Goal: Transaction & Acquisition: Purchase product/service

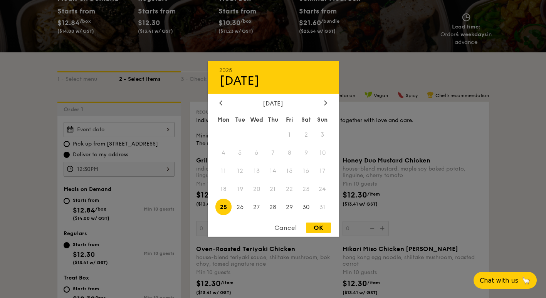
click at [107, 131] on div "2025 Aug [DATE] Tue Wed Thu Fri Sat Sun 1 2 3 4 5 6 7 8 9 10 11 12 13 14 15 16 …" at bounding box center [119, 129] width 111 height 15
click at [308, 190] on span "23" at bounding box center [306, 189] width 17 height 17
click at [290, 191] on span "22" at bounding box center [289, 189] width 17 height 17
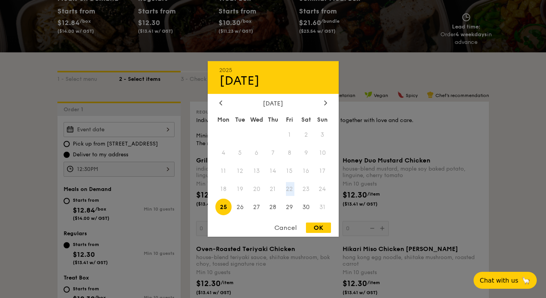
click at [290, 191] on span "22" at bounding box center [289, 189] width 17 height 17
click at [223, 100] on div at bounding box center [220, 103] width 7 height 7
click at [323, 102] on div at bounding box center [325, 103] width 7 height 7
click at [167, 54] on div at bounding box center [273, 149] width 546 height 298
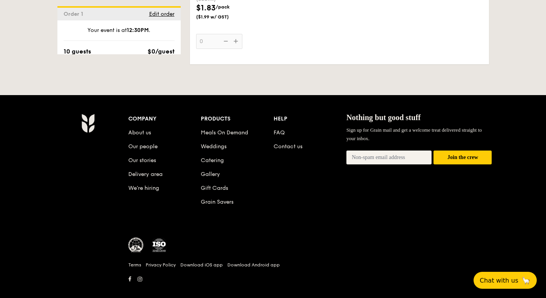
scroll to position [2183, 0]
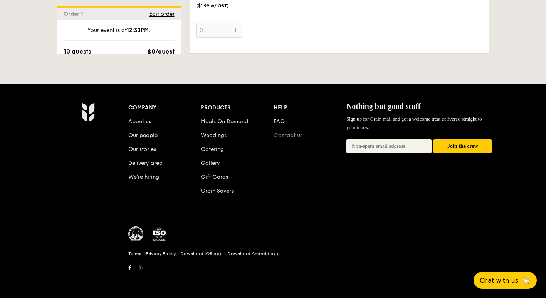
click at [287, 136] on link "Contact us" at bounding box center [287, 135] width 29 height 7
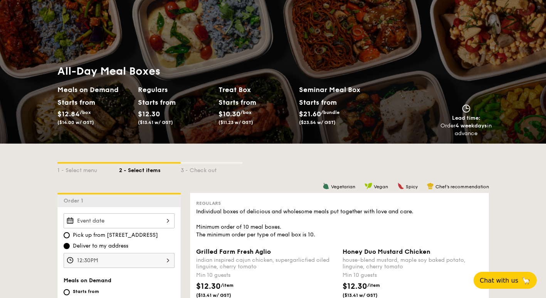
scroll to position [0, 0]
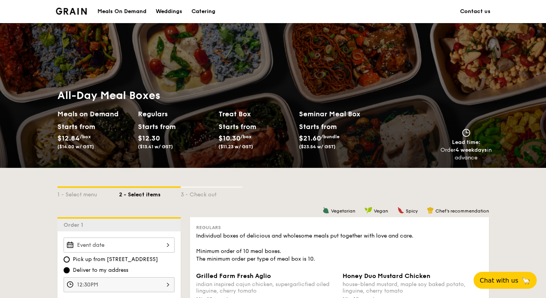
click at [323, 194] on div "1 - Select menu 2 - Select items 3 - Check out" at bounding box center [272, 192] width 431 height 12
click at [481, 13] on link "Contact us" at bounding box center [475, 11] width 30 height 23
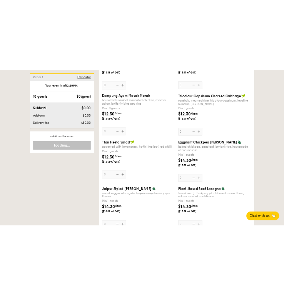
scroll to position [424, 0]
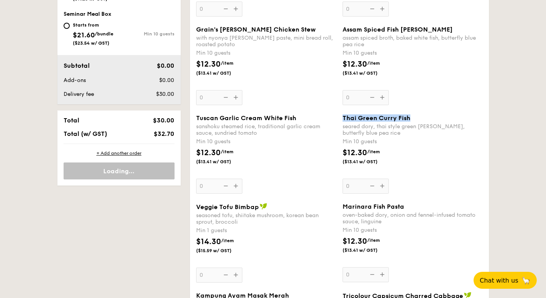
drag, startPoint x: 341, startPoint y: 117, endPoint x: 415, endPoint y: 119, distance: 74.3
click at [415, 119] on div "Thai Green [PERSON_NAME] Fish seared dory, thai style green [PERSON_NAME], butt…" at bounding box center [412, 153] width 146 height 79
copy span "Thai Green Curry Fish"
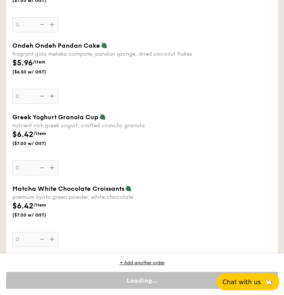
scroll to position [2272, 0]
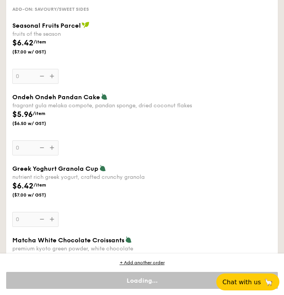
click at [97, 122] on div "$5.96 /item ($6.50 w/ GST)" at bounding box center [62, 118] width 106 height 18
click at [59, 141] on input "0" at bounding box center [35, 148] width 46 height 15
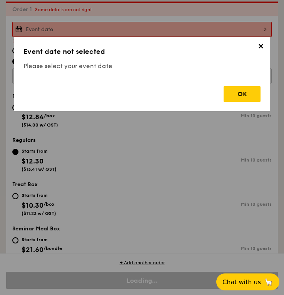
scroll to position [212, 0]
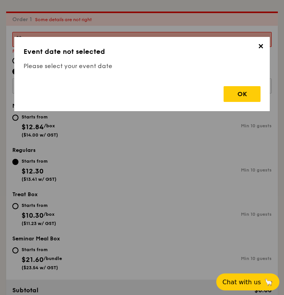
click at [264, 45] on span "✕" at bounding box center [260, 47] width 11 height 11
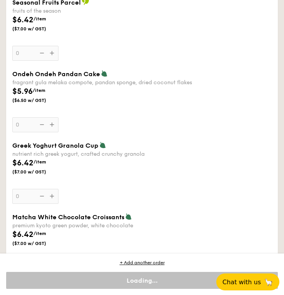
scroll to position [2329, 0]
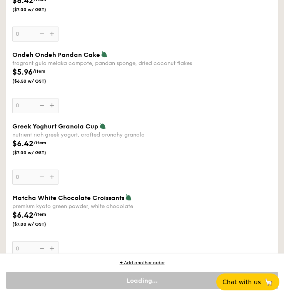
click at [44, 216] on span "/item" at bounding box center [39, 214] width 13 height 5
click at [44, 241] on input "0" at bounding box center [35, 248] width 46 height 15
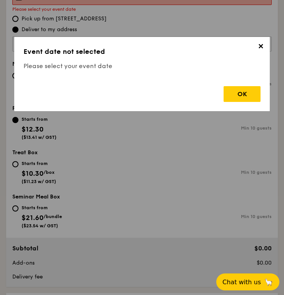
scroll to position [212, 0]
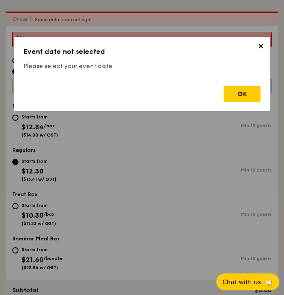
click at [261, 47] on span "✕" at bounding box center [260, 47] width 11 height 11
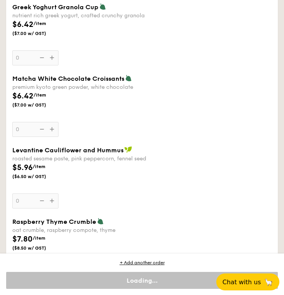
scroll to position [2445, 0]
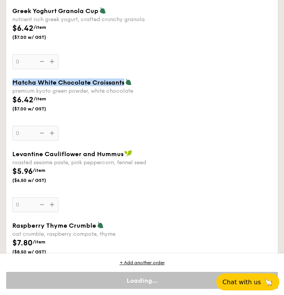
drag, startPoint x: 14, startPoint y: 86, endPoint x: 123, endPoint y: 88, distance: 108.6
click at [123, 86] on span "Matcha White Chocolate Croissants" at bounding box center [68, 82] width 112 height 7
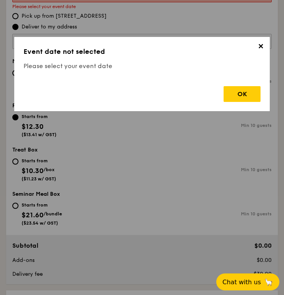
scroll to position [212, 0]
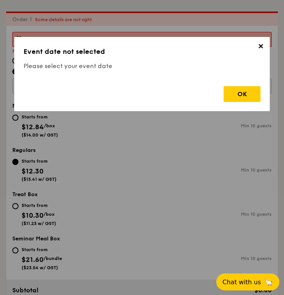
copy span "Matcha White Chocolate Croissants"
click at [246, 92] on div "OK" at bounding box center [242, 94] width 37 height 16
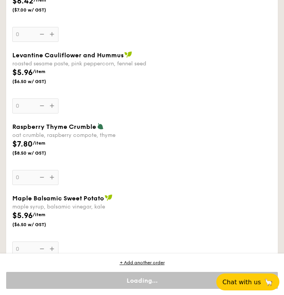
scroll to position [2560, 0]
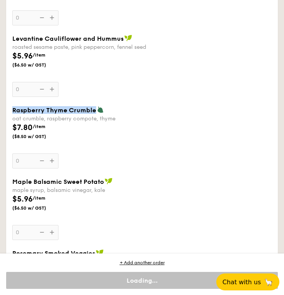
drag, startPoint x: 12, startPoint y: 115, endPoint x: 92, endPoint y: 117, distance: 80.9
click at [92, 117] on div "Raspberry Thyme Crumble oat crumble, raspberry compote, thyme $7.80 /item ($8.5…" at bounding box center [142, 137] width 266 height 62
copy span "Raspberry Thyme Crumble"
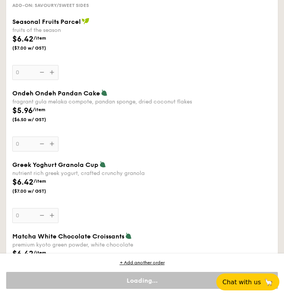
scroll to position [2291, 0]
drag, startPoint x: 22, startPoint y: 96, endPoint x: 98, endPoint y: 97, distance: 76.2
copy span "Ondeh Ondeh Pandan Cake"
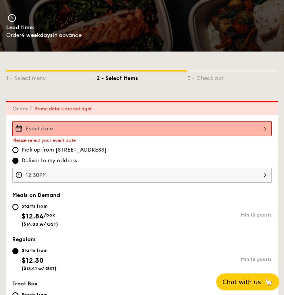
scroll to position [225, 0]
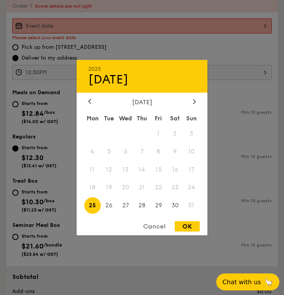
click at [187, 27] on div "2025 Aug [DATE] Tue Wed Thu Fri Sat Sun 1 2 3 4 5 6 7 8 9 10 11 12 13 14 15 16 …" at bounding box center [142, 25] width 260 height 15
click at [91, 208] on span "25" at bounding box center [92, 206] width 17 height 17
click at [184, 225] on div "OK" at bounding box center [187, 226] width 25 height 10
type input "[DATE]"
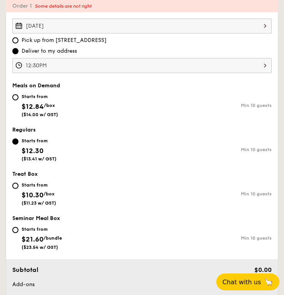
click at [104, 66] on div "12:30PM" at bounding box center [142, 65] width 260 height 15
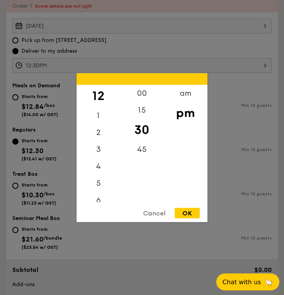
click at [188, 213] on div "OK" at bounding box center [187, 213] width 25 height 10
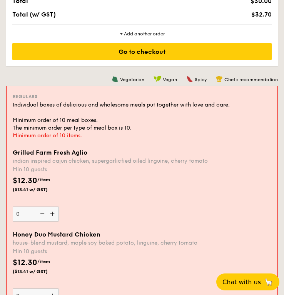
scroll to position [610, 0]
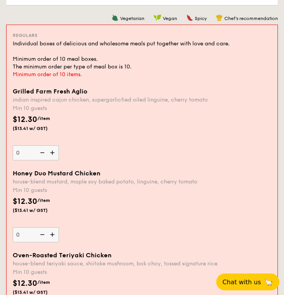
click at [55, 154] on img at bounding box center [53, 153] width 12 height 15
click at [55, 154] on input "0" at bounding box center [36, 153] width 46 height 15
click at [55, 154] on div "Grilled Farm Fresh Aglio indian inspired cajun chicken, supergarlicfied oiled l…" at bounding box center [142, 170] width 265 height 164
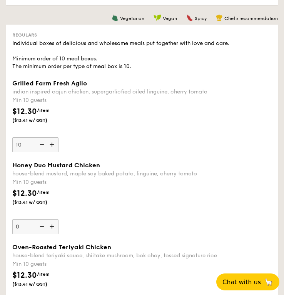
drag, startPoint x: 55, startPoint y: 154, endPoint x: 43, endPoint y: 146, distance: 14.4
click at [38, 144] on img at bounding box center [41, 144] width 12 height 15
click at [38, 144] on input "10" at bounding box center [35, 144] width 46 height 15
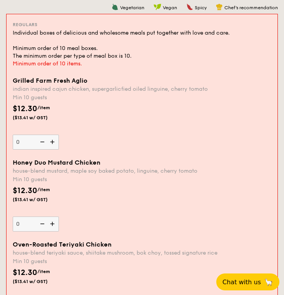
scroll to position [610, 0]
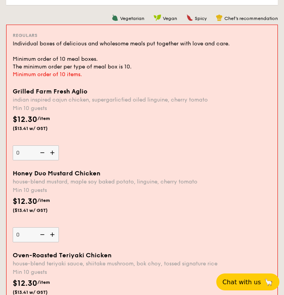
click at [44, 147] on img at bounding box center [42, 153] width 12 height 15
click at [44, 147] on input "0" at bounding box center [36, 153] width 46 height 15
type input "10"
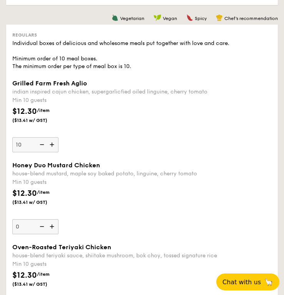
click at [123, 192] on div "$12.30 /item ($13.41 w/ GST)" at bounding box center [142, 201] width 266 height 27
click at [59, 219] on input "0" at bounding box center [35, 226] width 46 height 15
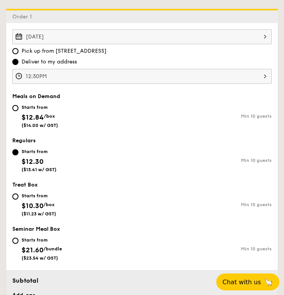
scroll to position [236, 0]
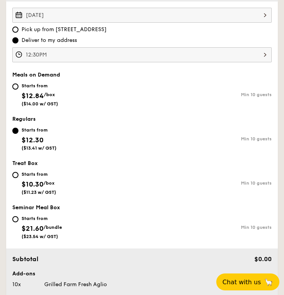
click at [18, 87] on div "Starts from $12.84 /box ($14.00 w/ GST)" at bounding box center [77, 93] width 130 height 25
click at [18, 87] on input "Starts from $12.84 /box ($14.00 w/ GST) Min 10 guests" at bounding box center [15, 87] width 6 height 6
radio input "true"
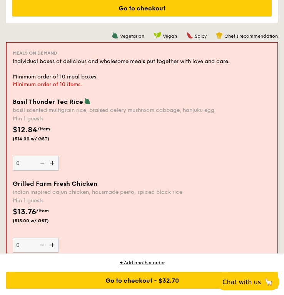
scroll to position [621, 0]
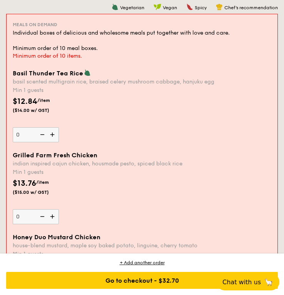
click at [87, 156] on span "Grilled Farm Fresh Chicken" at bounding box center [55, 155] width 85 height 7
click at [59, 209] on input "0" at bounding box center [36, 216] width 46 height 15
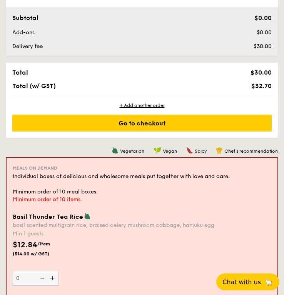
scroll to position [275, 0]
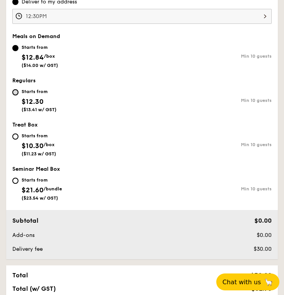
click at [17, 95] on input "Starts from $12.30 ($13.41 w/ GST) Min 10 guests" at bounding box center [15, 92] width 6 height 6
radio input "true"
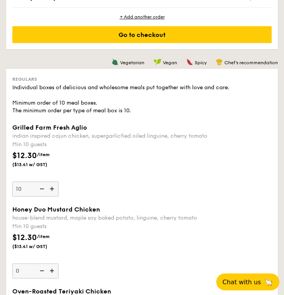
scroll to position [583, 0]
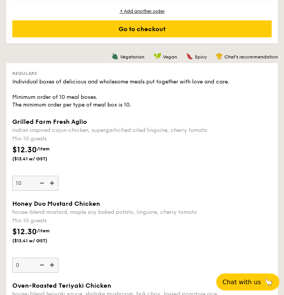
click at [40, 184] on img at bounding box center [41, 183] width 12 height 15
click at [40, 184] on input "10" at bounding box center [35, 183] width 46 height 15
type input "0"
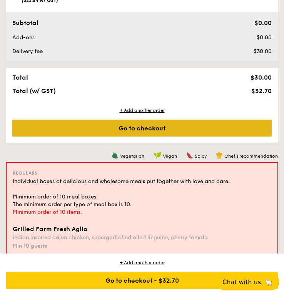
scroll to position [649, 0]
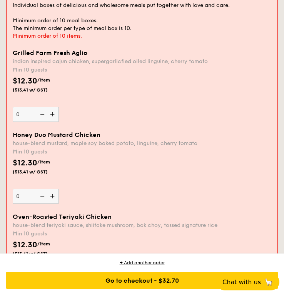
click at [119, 156] on div "Min 10 guests" at bounding box center [142, 152] width 259 height 8
click at [59, 189] on input "0" at bounding box center [36, 196] width 46 height 15
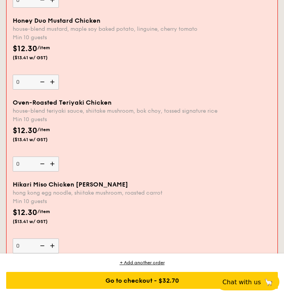
scroll to position [764, 0]
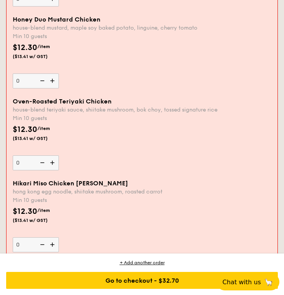
click at [54, 163] on img at bounding box center [53, 163] width 12 height 15
click at [54, 163] on input "0" at bounding box center [36, 163] width 46 height 15
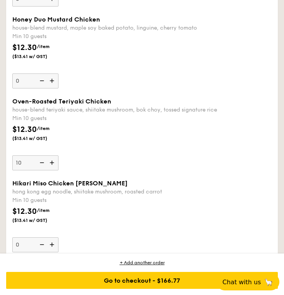
click at [40, 164] on img at bounding box center [41, 163] width 12 height 15
click at [40, 164] on input "10" at bounding box center [35, 163] width 46 height 15
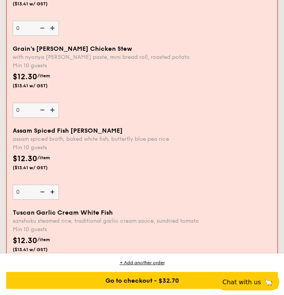
scroll to position [1072, 0]
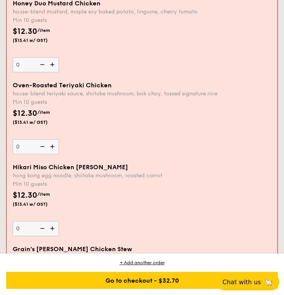
click at [45, 147] on img at bounding box center [42, 146] width 12 height 15
click at [45, 147] on input "0" at bounding box center [36, 146] width 46 height 15
click at [53, 146] on img at bounding box center [53, 146] width 12 height 15
click at [53, 146] on input "0" at bounding box center [36, 146] width 46 height 15
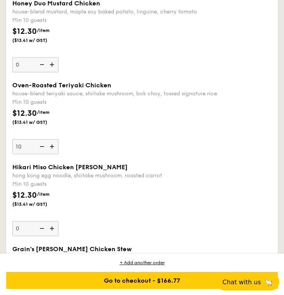
click at [44, 147] on img at bounding box center [41, 146] width 12 height 15
click at [44, 147] on input "10" at bounding box center [35, 146] width 46 height 15
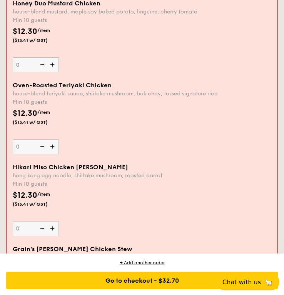
click at [56, 146] on img at bounding box center [53, 146] width 12 height 15
click at [56, 146] on input "0" at bounding box center [36, 146] width 46 height 15
type input "10"
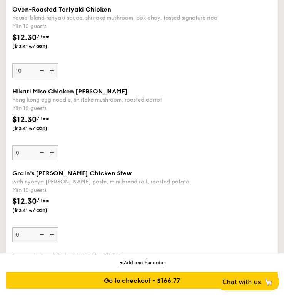
scroll to position [860, 0]
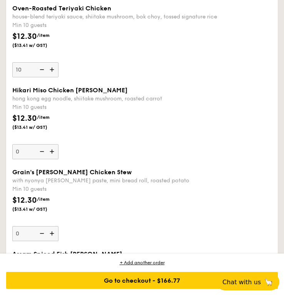
click at [112, 152] on div "Hikari Miso Chicken Chow [PERSON_NAME] kong egg noodle, shiitake mushroom, roas…" at bounding box center [142, 123] width 260 height 73
click at [59, 152] on input "0" at bounding box center [35, 151] width 46 height 15
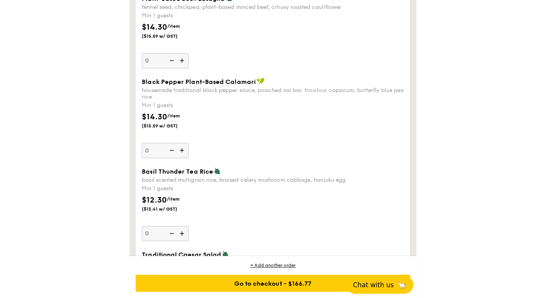
scroll to position [865, 0]
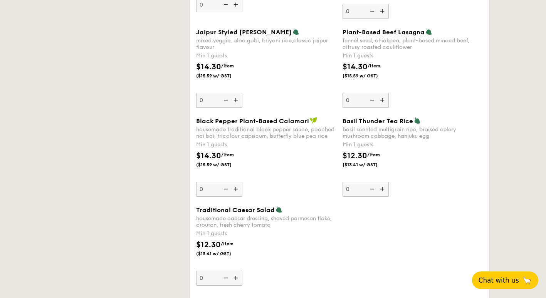
type input "10"
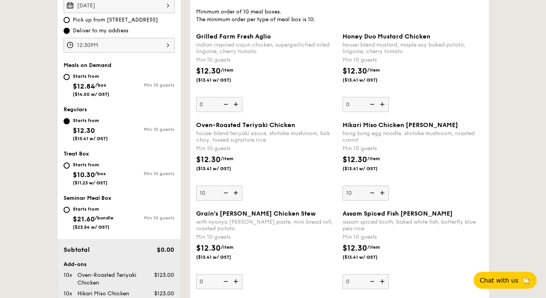
scroll to position [348, 0]
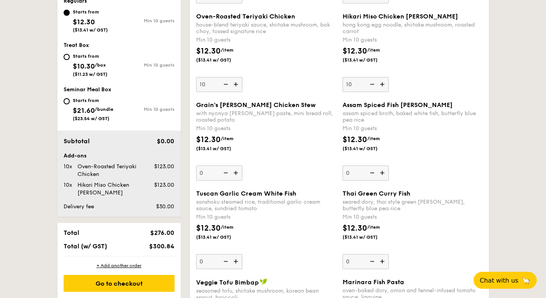
click at [223, 83] on img at bounding box center [225, 84] width 12 height 15
click at [223, 83] on input "10" at bounding box center [219, 84] width 46 height 15
type input "0"
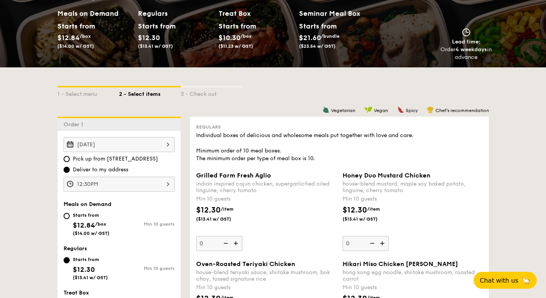
scroll to position [79, 0]
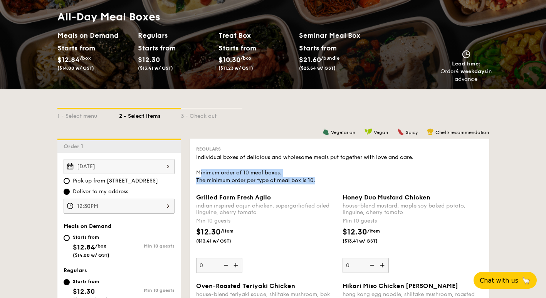
drag, startPoint x: 295, startPoint y: 178, endPoint x: 365, endPoint y: 181, distance: 70.9
click at [365, 181] on div "Individual boxes of delicious and wholesome meals put together with love and ca…" at bounding box center [339, 169] width 286 height 31
drag, startPoint x: 365, startPoint y: 181, endPoint x: 302, endPoint y: 183, distance: 63.2
click at [351, 182] on div "Individual boxes of delicious and wholesome meals put together with love and ca…" at bounding box center [339, 169] width 286 height 31
drag, startPoint x: 233, startPoint y: 168, endPoint x: 320, endPoint y: 170, distance: 87.0
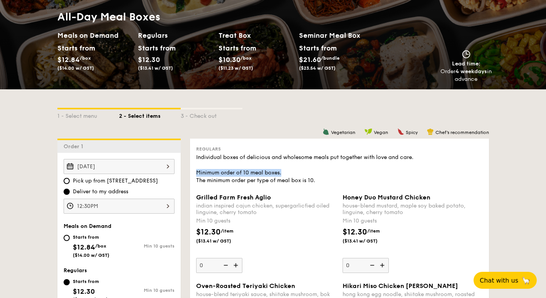
click at [323, 170] on div "Individual boxes of delicious and wholesome meals put together with love and ca…" at bounding box center [339, 169] width 286 height 31
click at [322, 182] on div "Individual boxes of delicious and wholesome meals put together with love and ca…" at bounding box center [339, 169] width 286 height 31
drag, startPoint x: 107, startPoint y: 181, endPoint x: 174, endPoint y: 181, distance: 67.8
click at [174, 181] on div "[DATE] Pick up from [STREET_ADDRESS] Deliver to my address 12:30PM" at bounding box center [118, 186] width 123 height 55
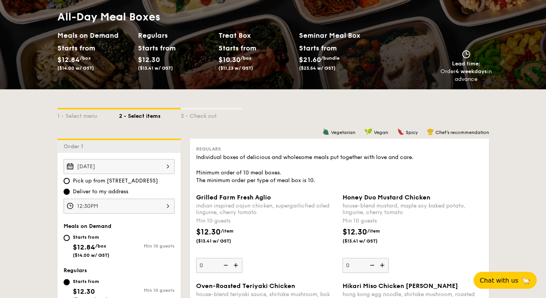
drag, startPoint x: 105, startPoint y: 180, endPoint x: 138, endPoint y: 181, distance: 32.7
click at [138, 181] on span "Pick up from [STREET_ADDRESS]" at bounding box center [115, 181] width 85 height 8
copy span "[STREET_ADDRESS]"
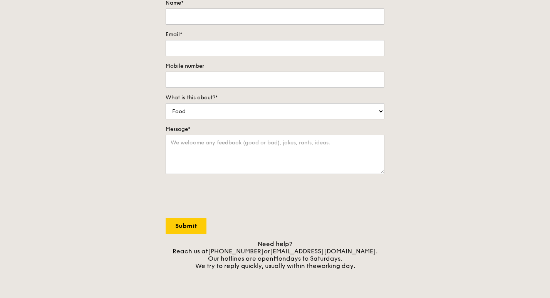
scroll to position [116, 0]
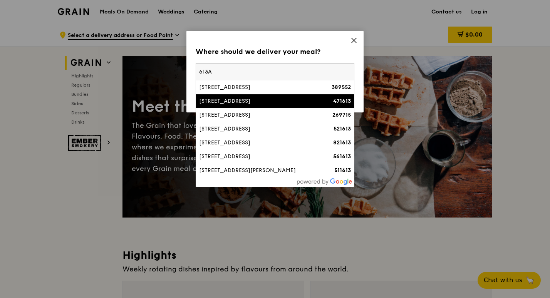
type input "613A"
click at [256, 99] on div "613A Bedok Reservoir Road" at bounding box center [256, 101] width 114 height 8
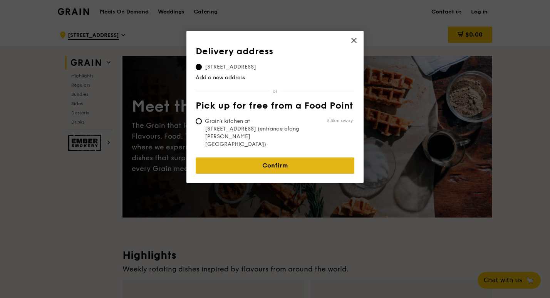
click at [254, 157] on link "Confirm" at bounding box center [275, 165] width 159 height 16
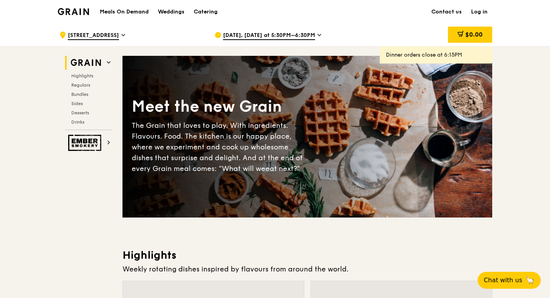
click at [254, 37] on span "Aug 19, Today at 5:30PM–6:30PM" at bounding box center [269, 36] width 92 height 8
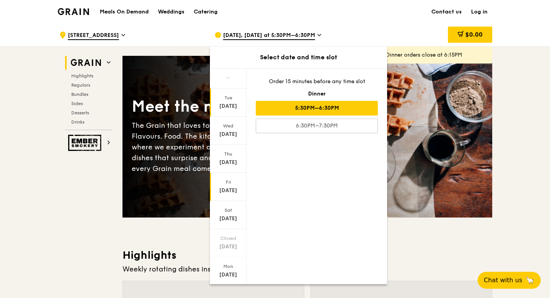
click at [231, 193] on div "Aug 22" at bounding box center [228, 191] width 34 height 8
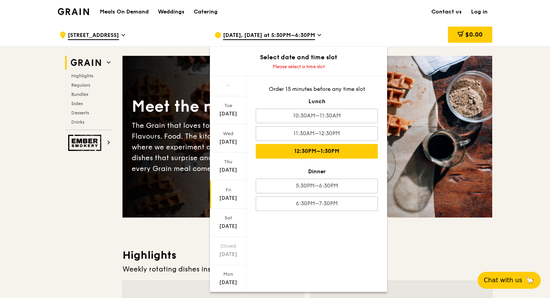
click at [320, 151] on div "12:30PM–1:30PM" at bounding box center [317, 151] width 122 height 15
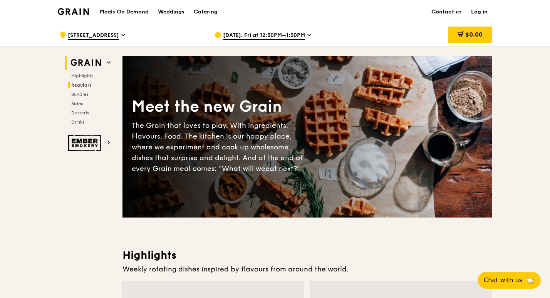
click at [84, 85] on span "Regulars" at bounding box center [81, 84] width 20 height 5
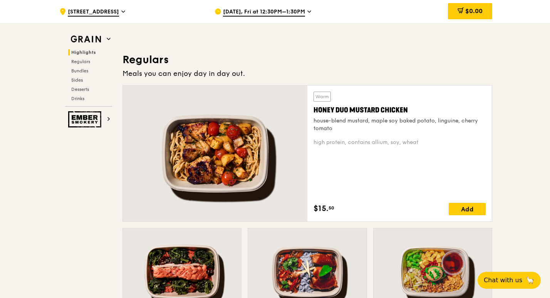
scroll to position [499, 0]
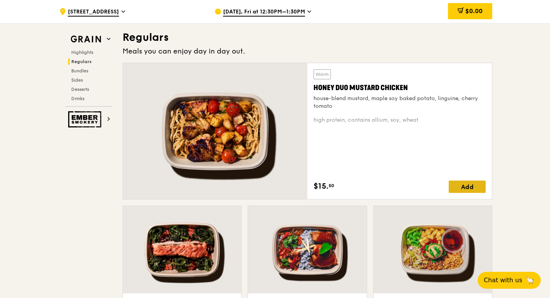
click at [460, 182] on div "Add" at bounding box center [467, 187] width 37 height 12
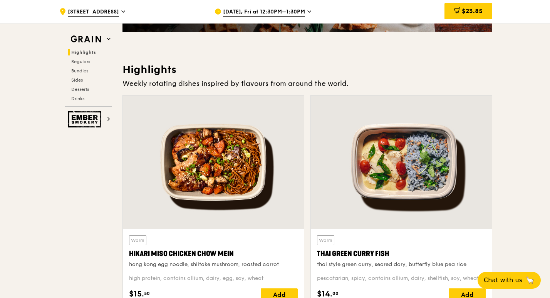
scroll to position [229, 0]
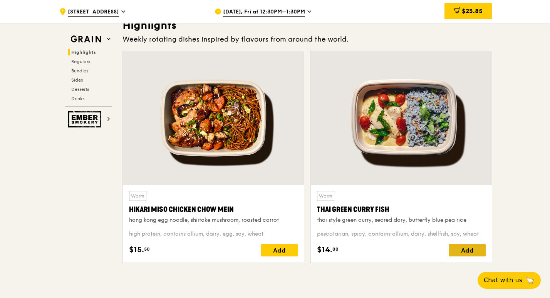
click at [467, 249] on div "Add" at bounding box center [467, 250] width 37 height 12
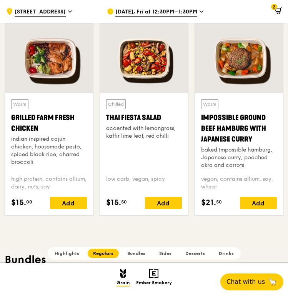
scroll to position [820, 0]
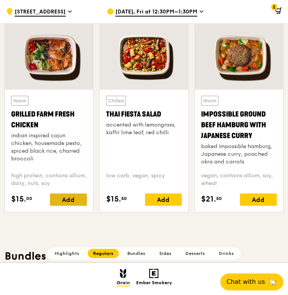
click at [62, 201] on div "Add" at bounding box center [68, 200] width 37 height 12
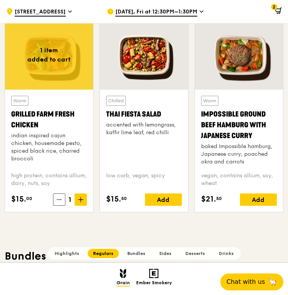
click at [62, 201] on div "1" at bounding box center [70, 200] width 34 height 12
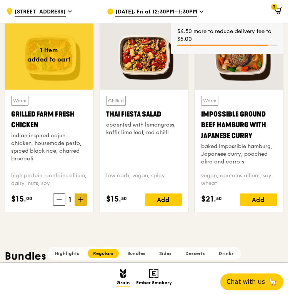
drag, startPoint x: 62, startPoint y: 201, endPoint x: 76, endPoint y: 203, distance: 14.8
click at [76, 203] on span at bounding box center [81, 200] width 12 height 12
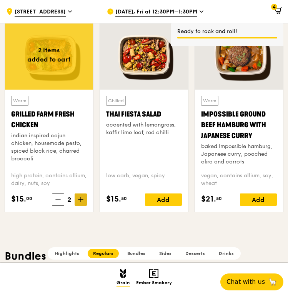
click at [82, 199] on icon at bounding box center [80, 199] width 5 height 5
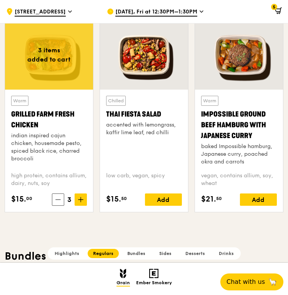
click at [140, 254] on span "Bundles" at bounding box center [136, 253] width 18 height 5
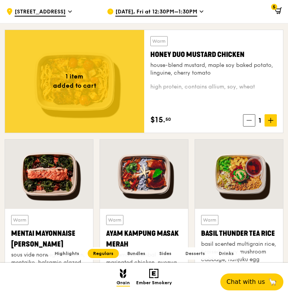
scroll to position [462, 0]
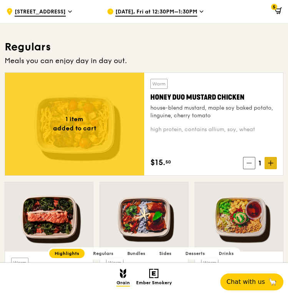
click at [272, 164] on icon at bounding box center [270, 163] width 5 height 5
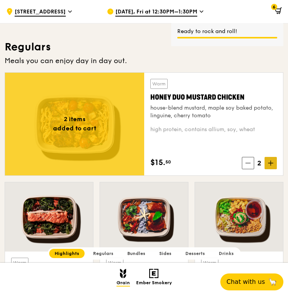
click at [272, 164] on icon at bounding box center [270, 163] width 5 height 5
drag, startPoint x: 278, startPoint y: 6, endPoint x: 277, endPoint y: 10, distance: 4.8
click at [278, 7] on span at bounding box center [277, 11] width 10 height 15
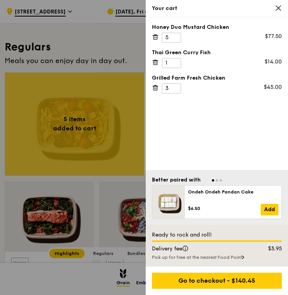
click at [102, 32] on div at bounding box center [144, 147] width 288 height 295
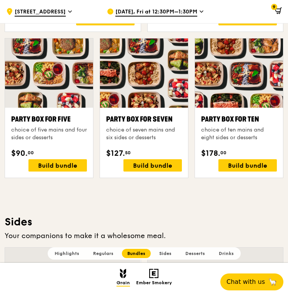
scroll to position [1386, 0]
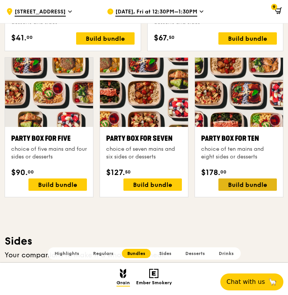
click at [241, 186] on div "Build bundle" at bounding box center [248, 185] width 59 height 12
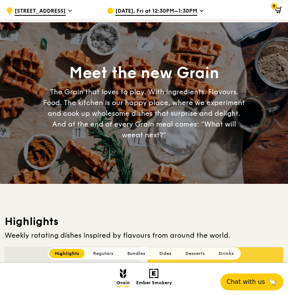
scroll to position [0, 0]
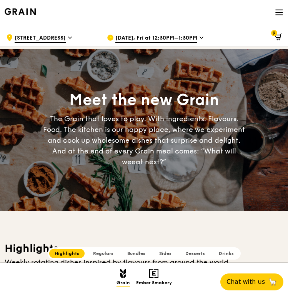
click at [111, 254] on span "Regulars" at bounding box center [103, 253] width 20 height 5
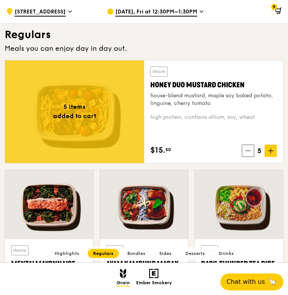
click at [157, 276] on img at bounding box center [153, 273] width 9 height 9
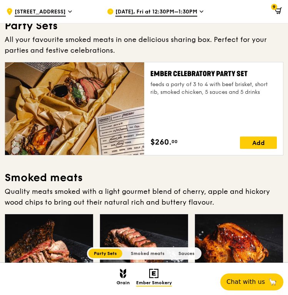
scroll to position [25, 0]
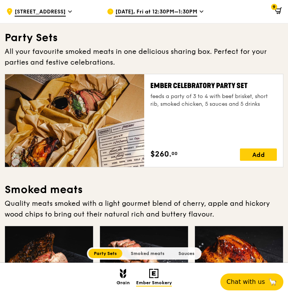
click at [122, 275] on img at bounding box center [123, 273] width 7 height 9
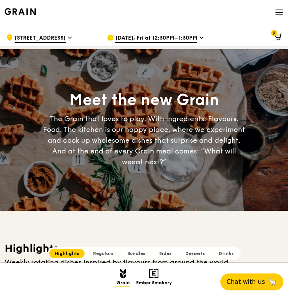
click at [275, 12] on div "Grain logo Meals On Demand Weddings Catering Contact us Log in" at bounding box center [144, 13] width 279 height 26
click at [280, 12] on icon at bounding box center [279, 12] width 7 height 0
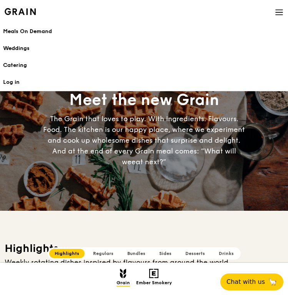
click at [20, 30] on h1 "Meals On Demand" at bounding box center [144, 32] width 282 height 8
click at [37, 31] on h1 "Meals On Demand" at bounding box center [144, 32] width 282 height 8
click at [14, 30] on h1 "Meals On Demand" at bounding box center [144, 32] width 282 height 8
click at [16, 67] on div "Catering" at bounding box center [144, 66] width 282 height 8
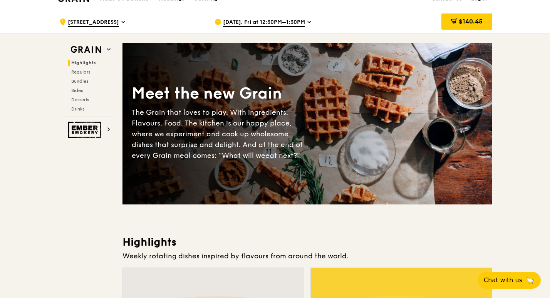
scroll to position [12, 0]
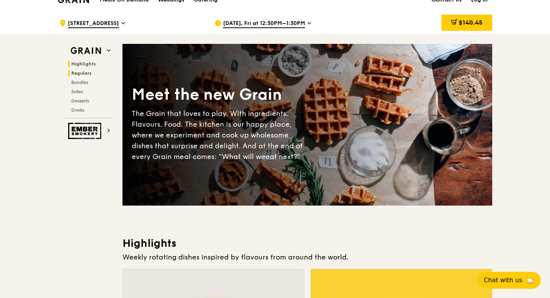
click at [80, 74] on span "Regulars" at bounding box center [81, 72] width 20 height 5
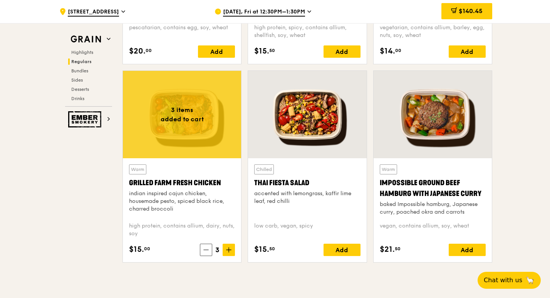
scroll to position [833, 0]
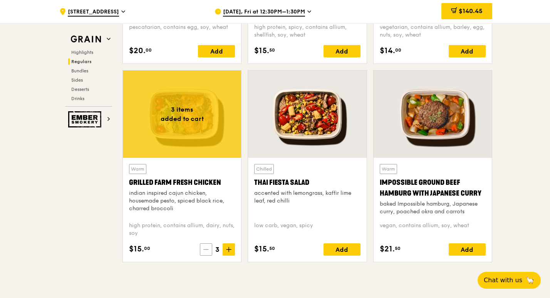
click at [207, 248] on icon at bounding box center [205, 249] width 5 height 5
click at [207, 248] on icon at bounding box center [206, 249] width 5 height 5
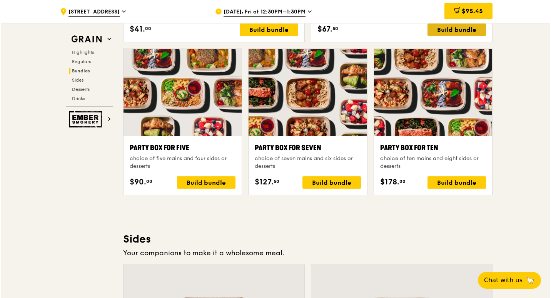
scroll to position [1476, 0]
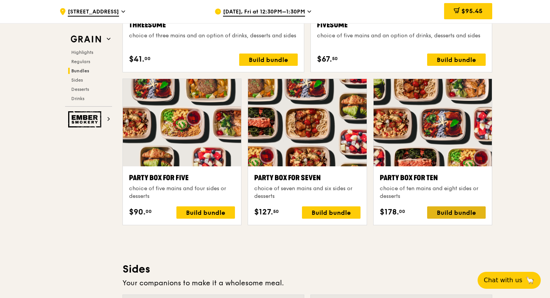
click at [447, 213] on div "Build bundle" at bounding box center [456, 212] width 59 height 12
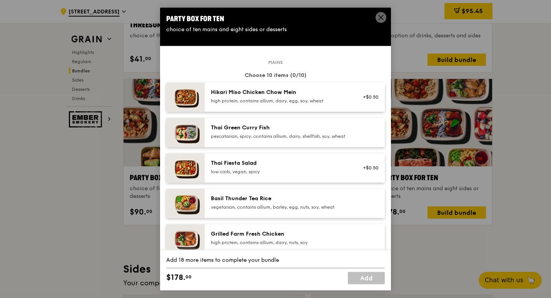
click at [378, 16] on icon at bounding box center [381, 17] width 7 height 7
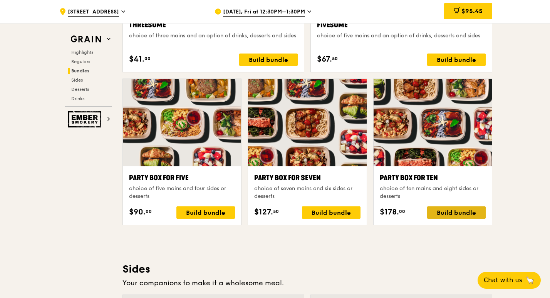
click at [434, 214] on div "Build bundle" at bounding box center [456, 212] width 59 height 12
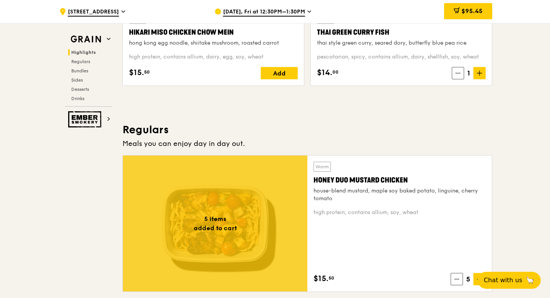
scroll to position [406, 0]
click at [457, 79] on span at bounding box center [458, 73] width 12 height 12
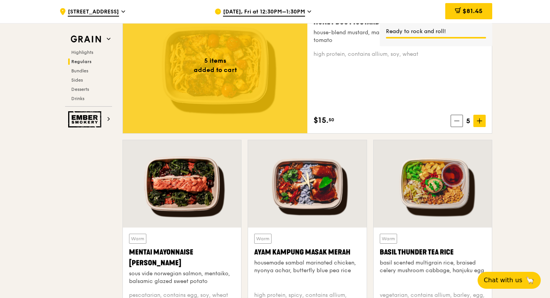
scroll to position [564, 0]
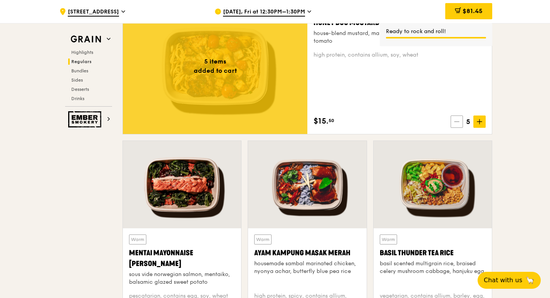
click at [457, 122] on icon at bounding box center [456, 121] width 5 height 5
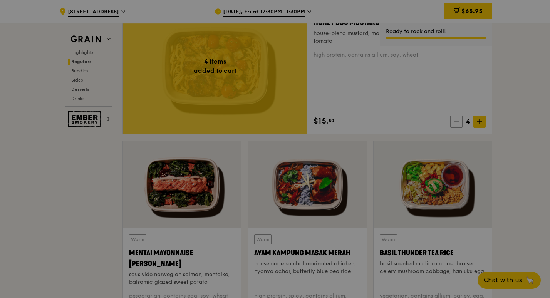
click at [457, 122] on div at bounding box center [275, 149] width 550 height 298
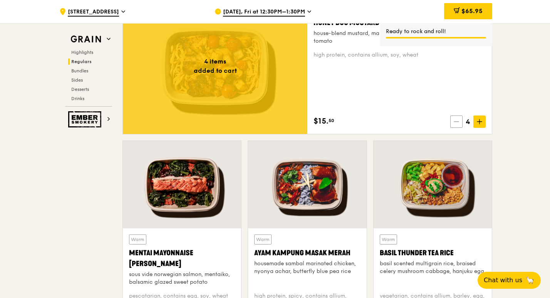
click at [454, 122] on icon at bounding box center [456, 121] width 5 height 5
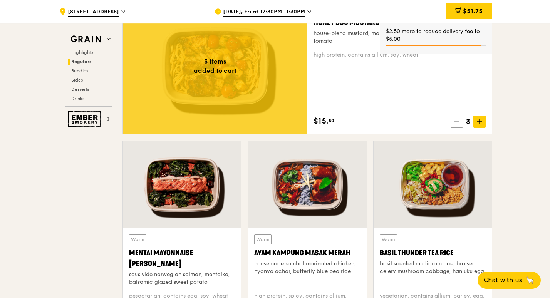
click at [457, 122] on icon at bounding box center [456, 121] width 5 height 5
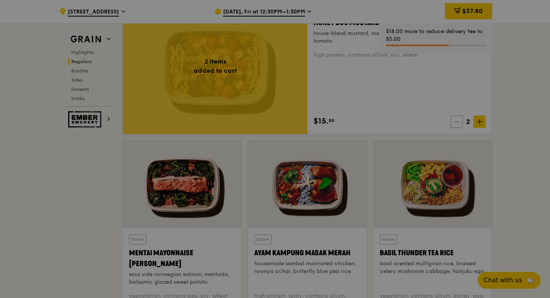
click at [457, 122] on div at bounding box center [275, 149] width 550 height 298
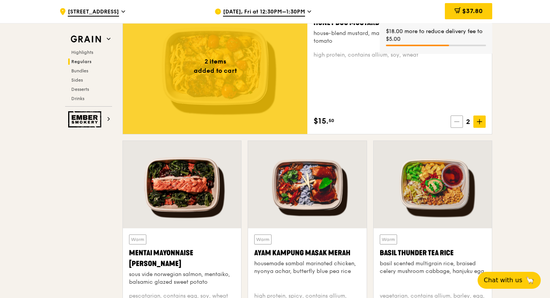
click at [457, 122] on icon at bounding box center [456, 121] width 5 height 5
click at [457, 122] on icon at bounding box center [457, 121] width 5 height 5
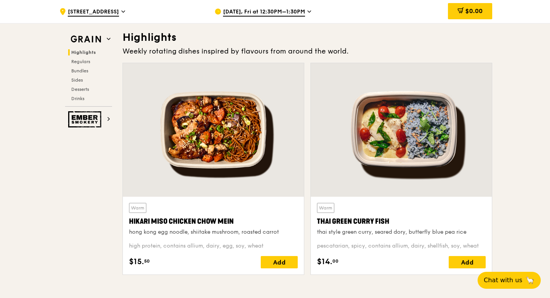
scroll to position [0, 0]
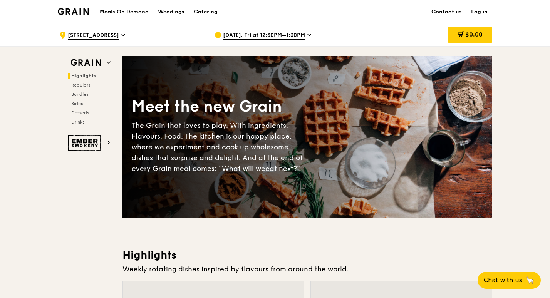
click at [119, 36] on span "613A Bedok Reservoir Road" at bounding box center [93, 36] width 51 height 8
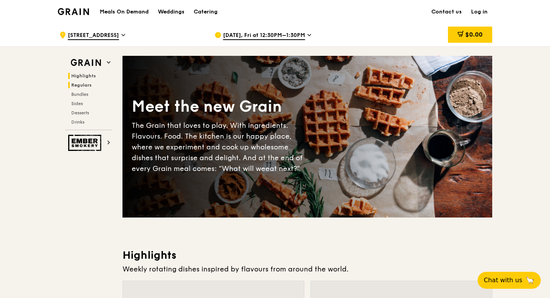
click at [87, 84] on span "Regulars" at bounding box center [81, 84] width 20 height 5
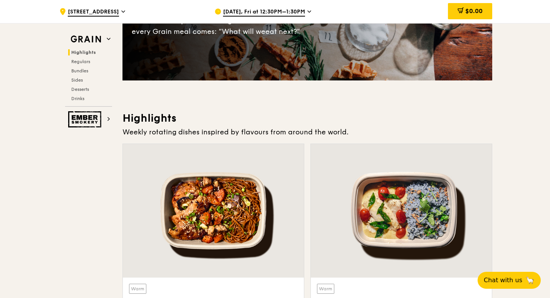
scroll to position [211, 0]
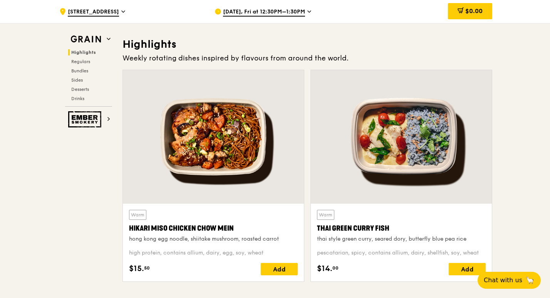
drag, startPoint x: 126, startPoint y: 226, endPoint x: 248, endPoint y: 229, distance: 122.5
click at [248, 229] on div "Warm Hikari Miso Chicken Chow Mein hong kong egg noodle, shiitake mushroom, roa…" at bounding box center [213, 243] width 181 height 78
copy div "Hikari Miso Chicken Chow Mein"
drag, startPoint x: 315, startPoint y: 227, endPoint x: 415, endPoint y: 224, distance: 99.8
click at [415, 224] on div "Warm Thai Green Curry Fish thai style green curry, seared dory, butterfly blue …" at bounding box center [401, 243] width 181 height 78
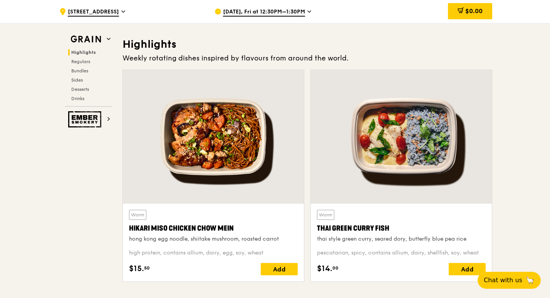
copy div "Thai Green Curry Fish"
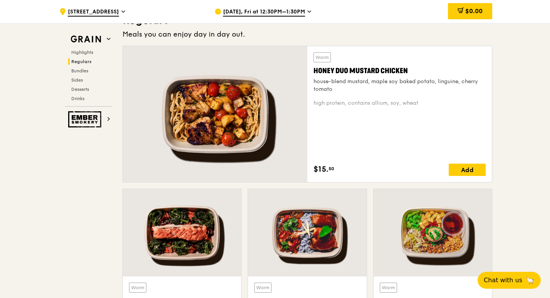
scroll to position [513, 0]
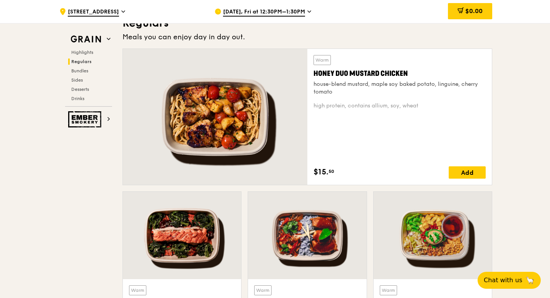
drag, startPoint x: 313, startPoint y: 71, endPoint x: 412, endPoint y: 75, distance: 99.1
click at [412, 75] on div "Warm Honey Duo Mustard Chicken house-blend mustard, maple soy baked potato, lin…" at bounding box center [399, 117] width 184 height 136
copy div "Honey Duo Mustard Chicken"
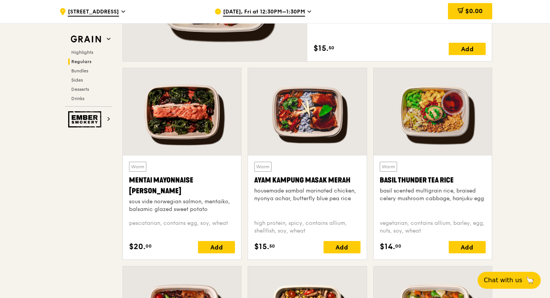
scroll to position [637, 0]
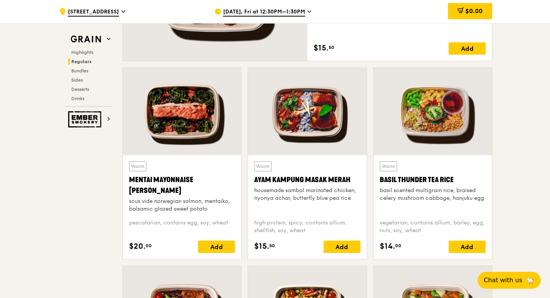
drag, startPoint x: 253, startPoint y: 176, endPoint x: 362, endPoint y: 184, distance: 109.2
click at [362, 184] on div "Warm Ayam Kampung Masak Merah housemade sambal marinated chicken, nyonya achar,…" at bounding box center [307, 207] width 118 height 104
copy div "Ayam Kampung Masak Merah"
drag, startPoint x: 377, startPoint y: 178, endPoint x: 492, endPoint y: 184, distance: 115.3
click at [492, 184] on div "Warm Basil Thunder Tea Rice basil scented multigrain rice, braised celery mushr…" at bounding box center [432, 166] width 125 height 198
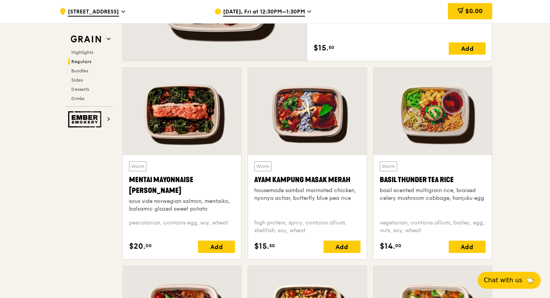
copy div "Basil Thunder Tea Rice"
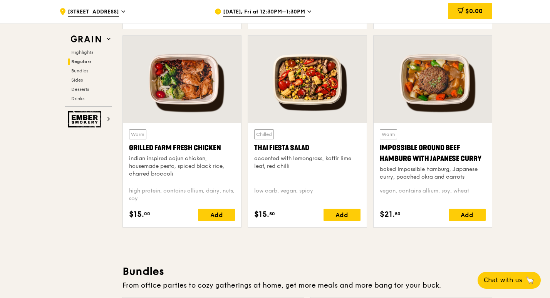
scroll to position [868, 0]
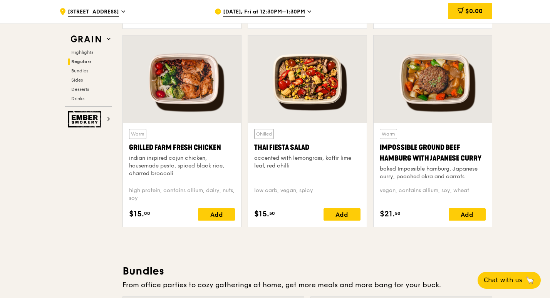
drag, startPoint x: 129, startPoint y: 144, endPoint x: 240, endPoint y: 148, distance: 111.0
click at [240, 148] on div "Warm Grilled Farm Fresh Chicken indian inspired cajun chicken, housemade pesto,…" at bounding box center [182, 175] width 118 height 104
copy div "Grilled Farm Fresh Chicken"
drag, startPoint x: 249, startPoint y: 144, endPoint x: 325, endPoint y: 152, distance: 75.9
click at [325, 152] on div "Chilled Thai Fiesta Salad accented with lemongrass, kaffir lime leaf, red chill…" at bounding box center [307, 175] width 118 height 104
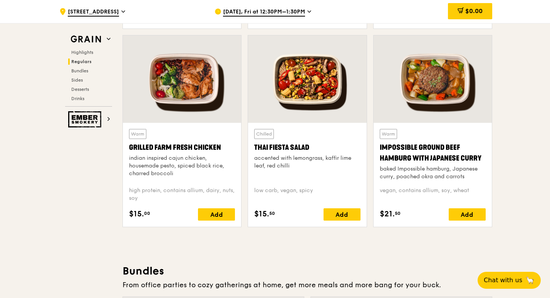
copy div "Thai Fiesta Salad"
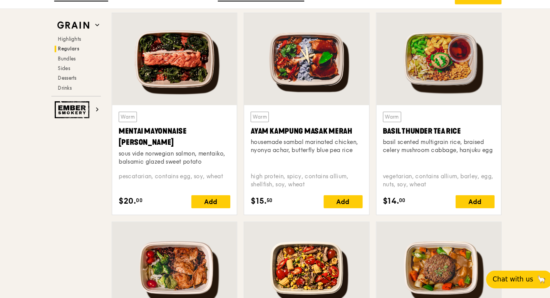
scroll to position [678, 0]
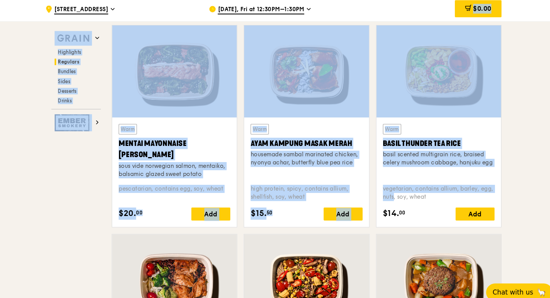
drag, startPoint x: 244, startPoint y: 23, endPoint x: 484, endPoint y: 180, distance: 286.3
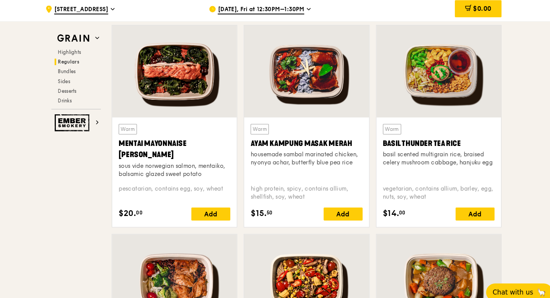
drag, startPoint x: 484, startPoint y: 180, endPoint x: 525, endPoint y: 197, distance: 44.8
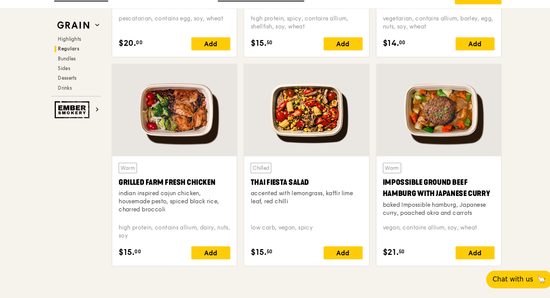
scroll to position [828, 0]
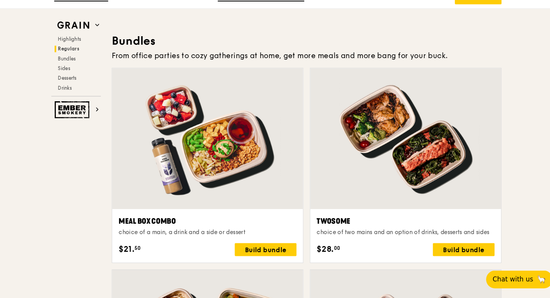
scroll to position [1085, 0]
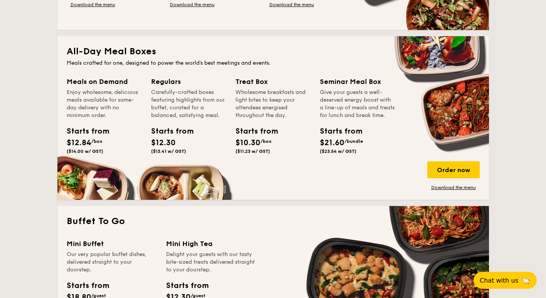
scroll to position [483, 0]
click at [284, 179] on div "Order now Download the menu" at bounding box center [453, 175] width 52 height 29
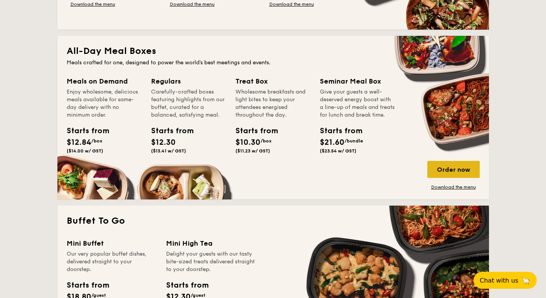
click at [284, 172] on div "Order now" at bounding box center [453, 169] width 52 height 17
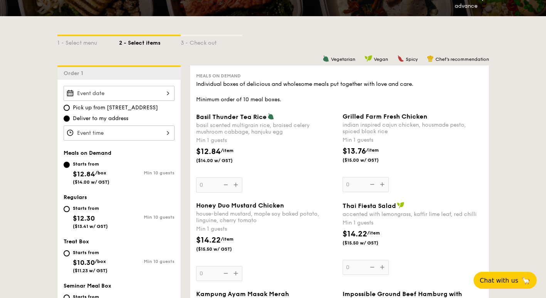
scroll to position [156, 0]
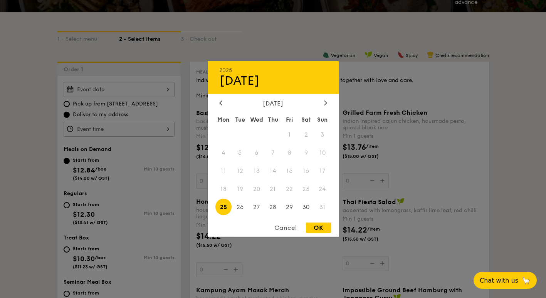
click at [154, 90] on div "2025 Aug [DATE] Tue Wed Thu Fri Sat Sun 1 2 3 4 5 6 7 8 9 10 11 12 13 14 15 16 …" at bounding box center [119, 89] width 111 height 15
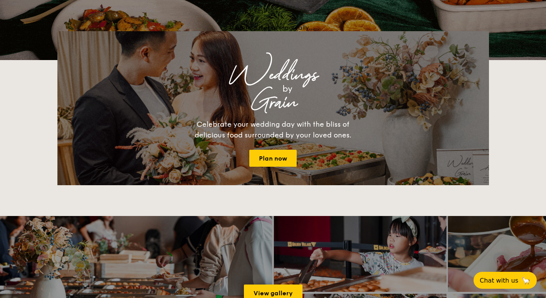
scroll to position [1325, 0]
